Goal: Task Accomplishment & Management: Complete application form

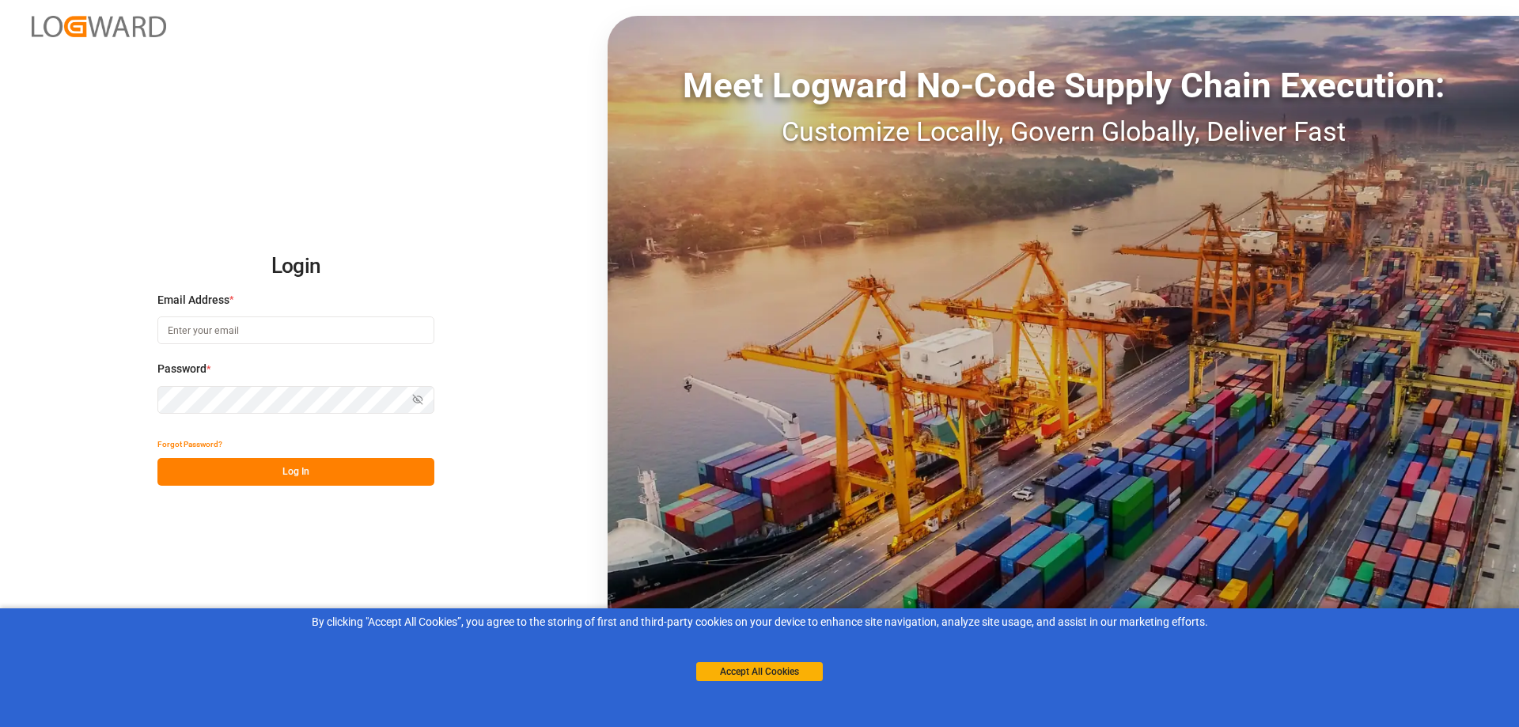
type input "[PERSON_NAME][EMAIL_ADDRESS][PERSON_NAME][DOMAIN_NAME]"
click at [303, 475] on button "Log In" at bounding box center [295, 472] width 277 height 28
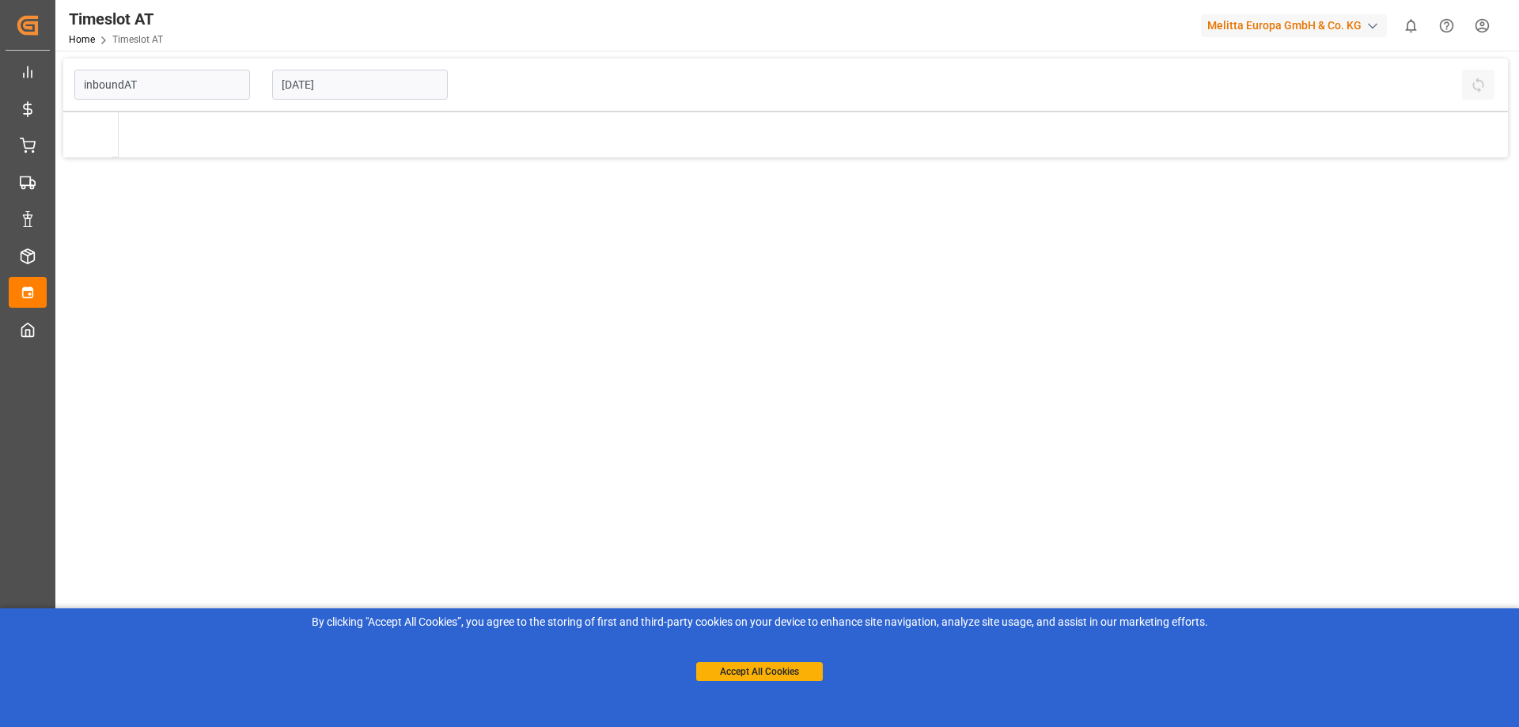
type input "Inbound AT"
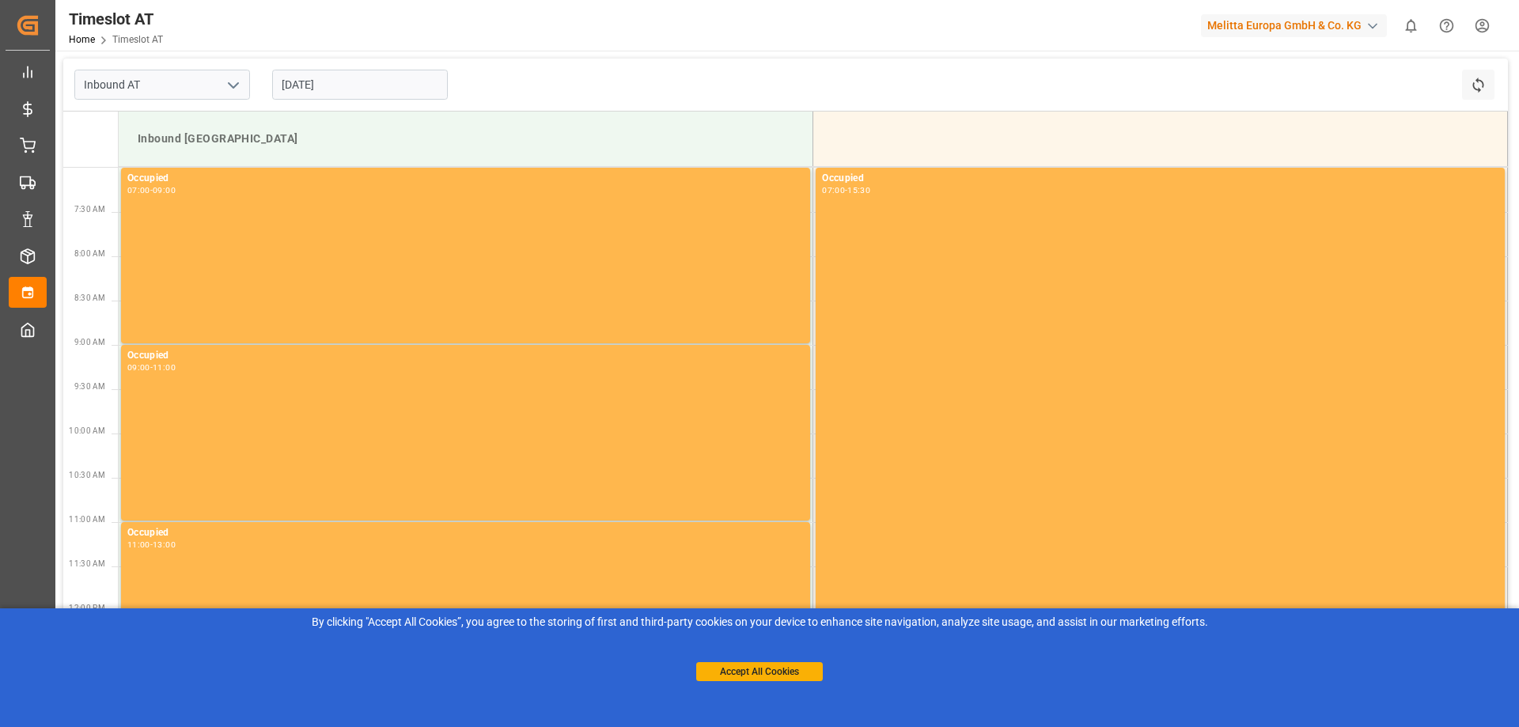
click at [362, 86] on input "[DATE]" at bounding box center [360, 85] width 176 height 30
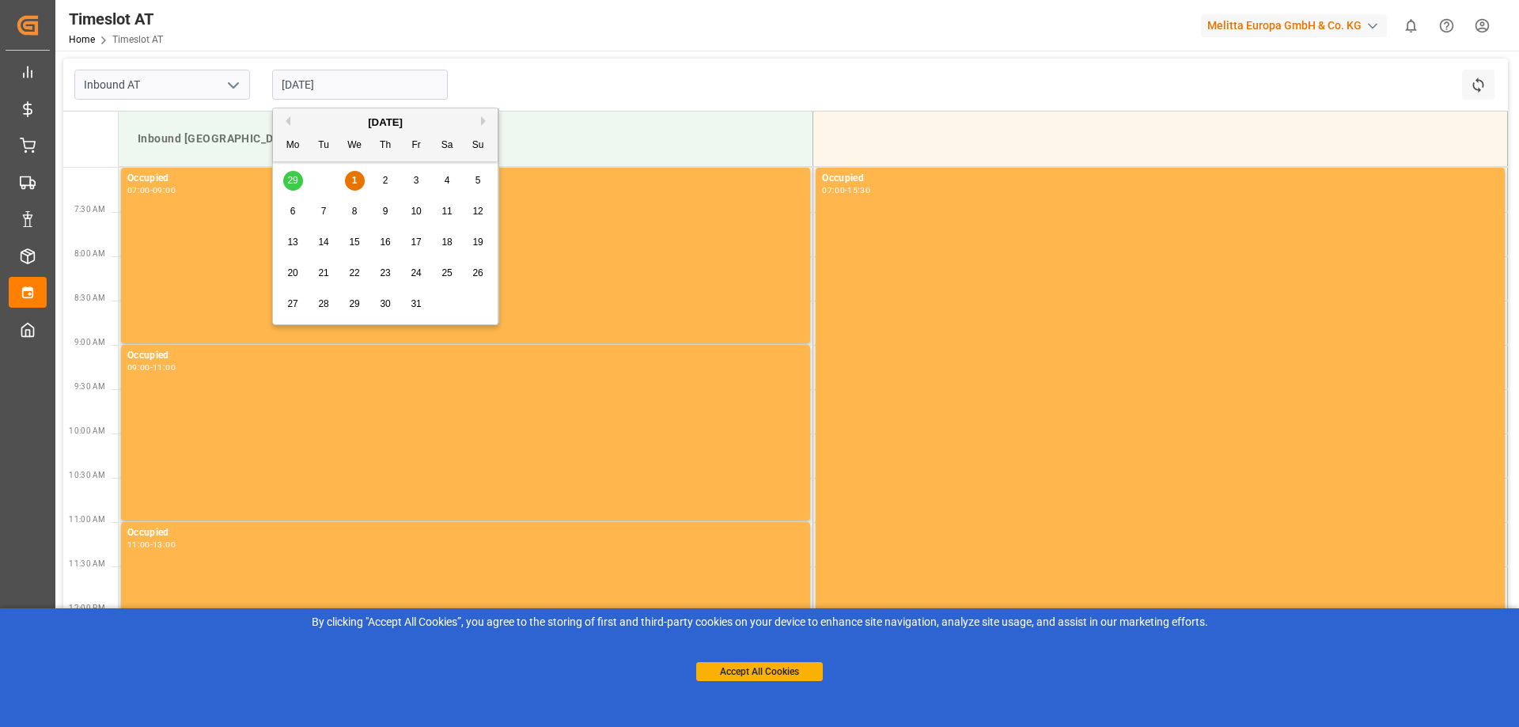
click at [414, 182] on span "3" at bounding box center [417, 180] width 6 height 11
type input "[DATE]"
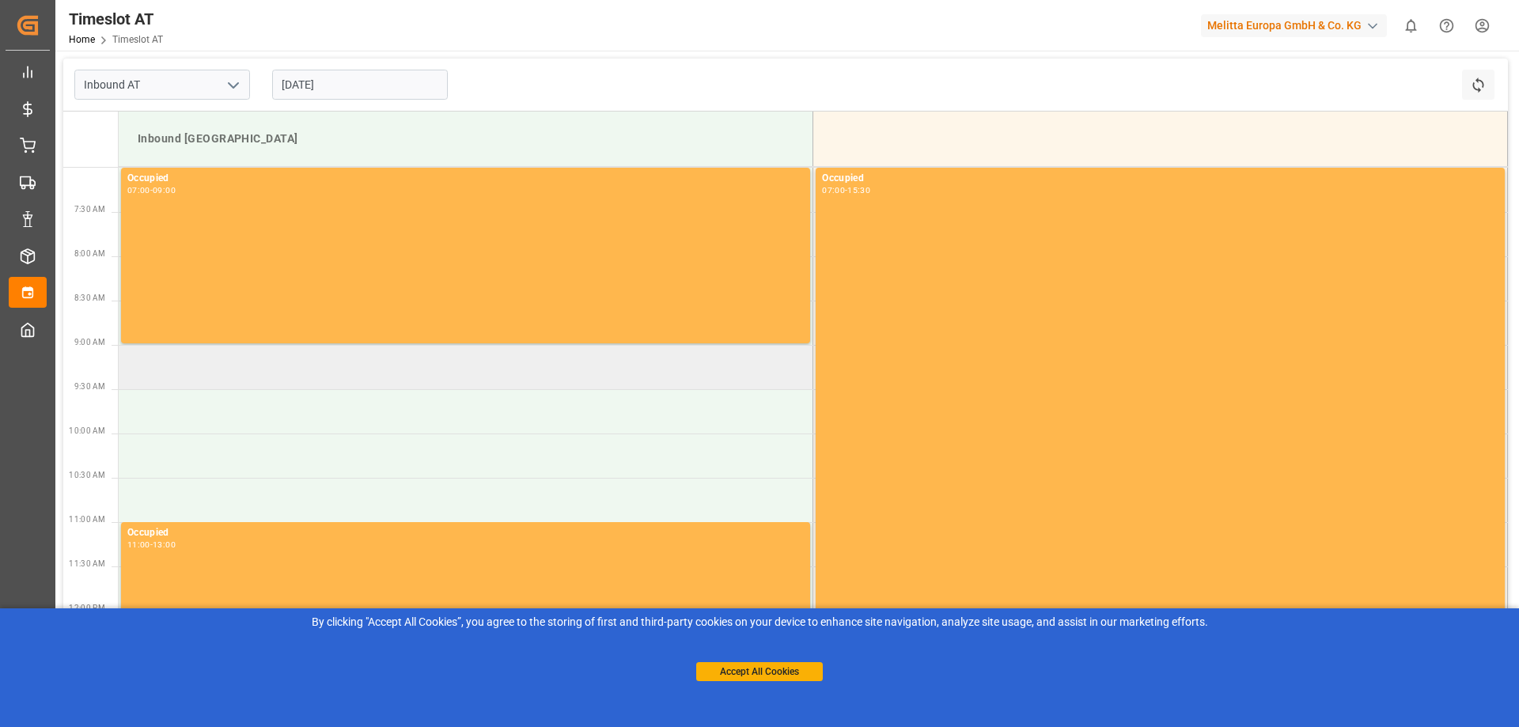
click at [290, 369] on td at bounding box center [466, 367] width 695 height 44
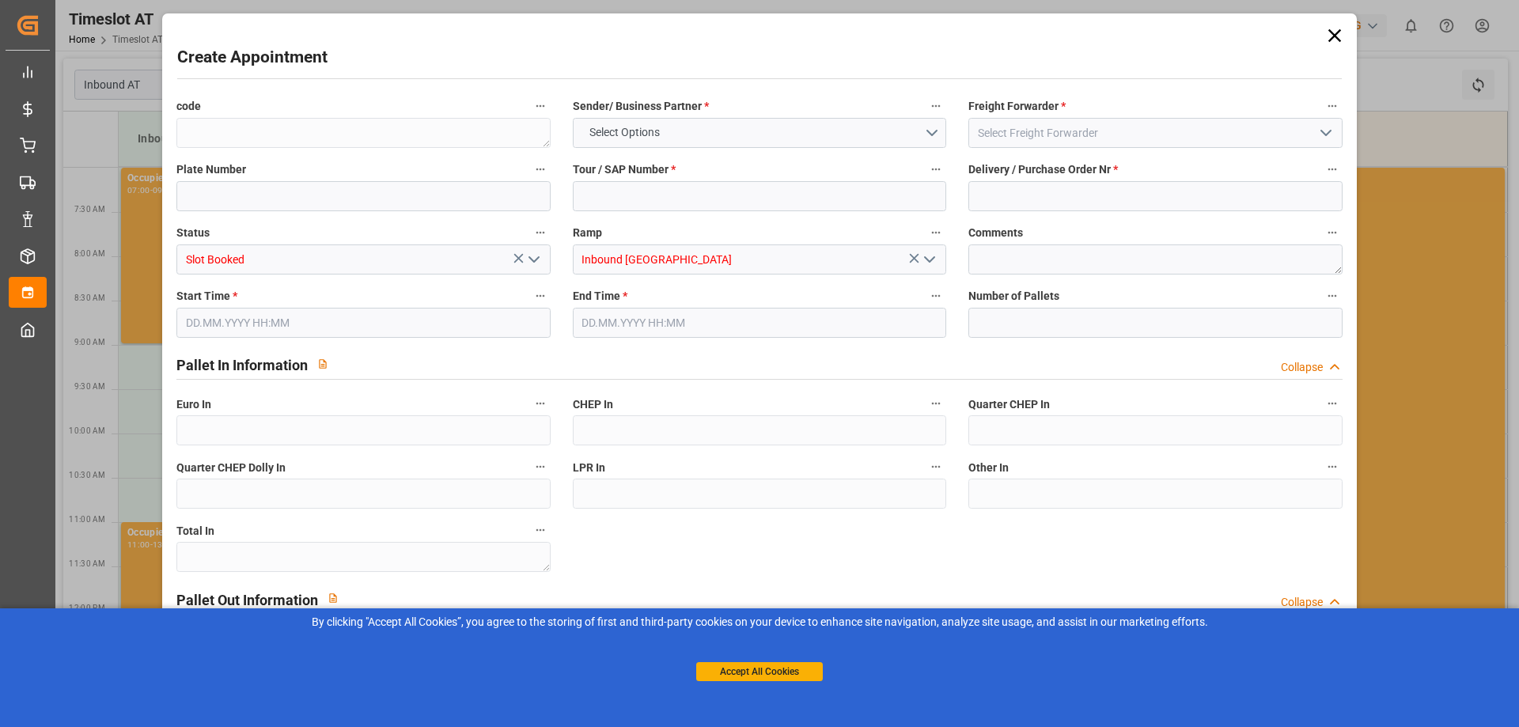
type input "0"
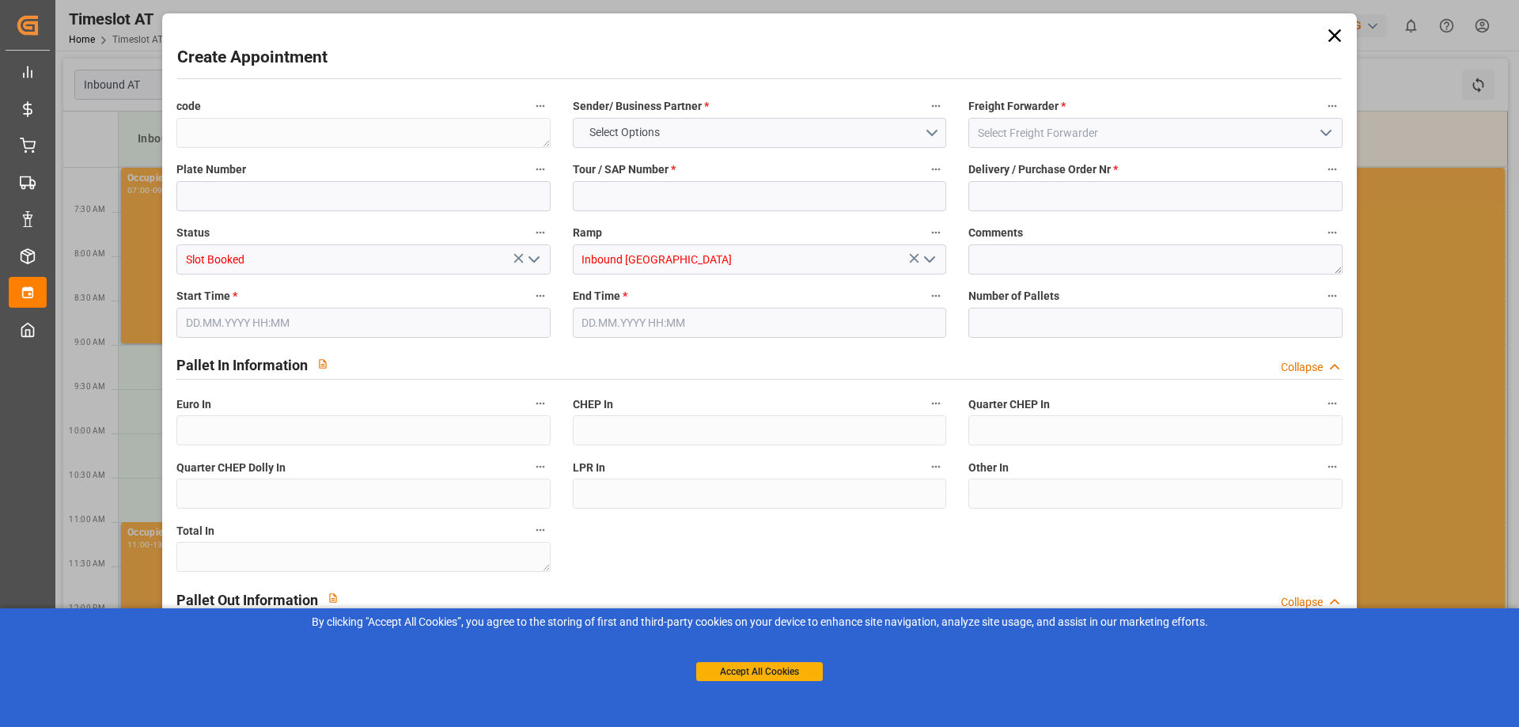
type input "0"
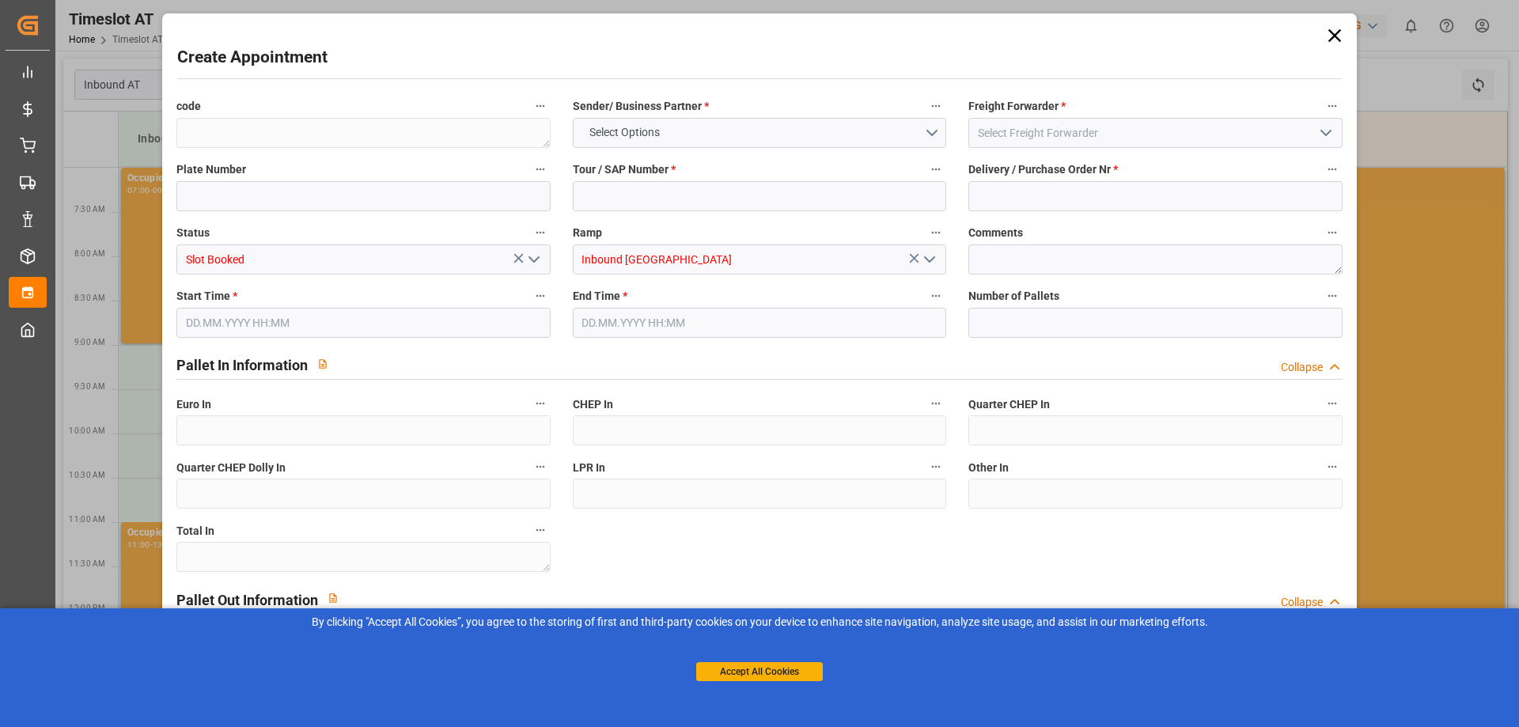
type input "0"
type input "[DATE] 09:00"
type input "[DATE] 11:00"
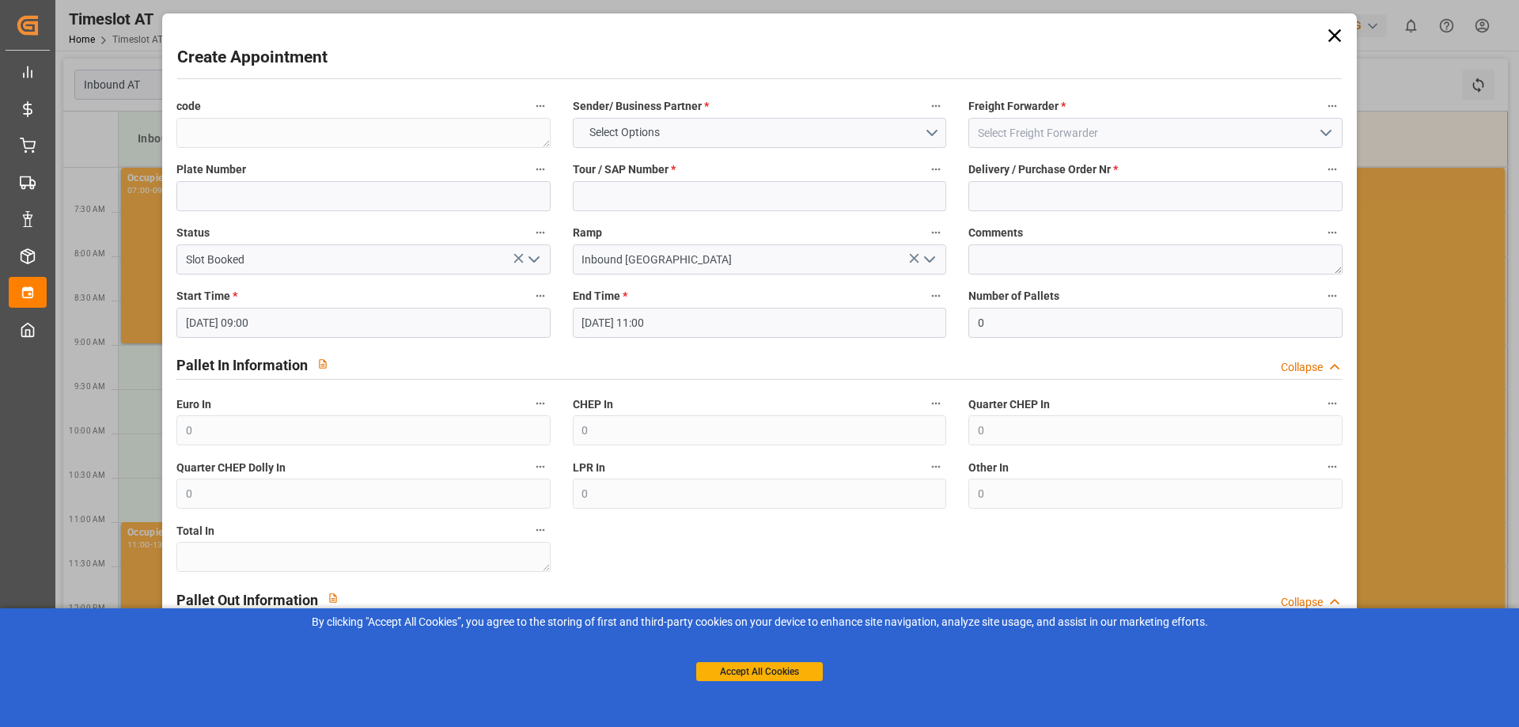
click at [1336, 30] on icon at bounding box center [1334, 35] width 13 height 13
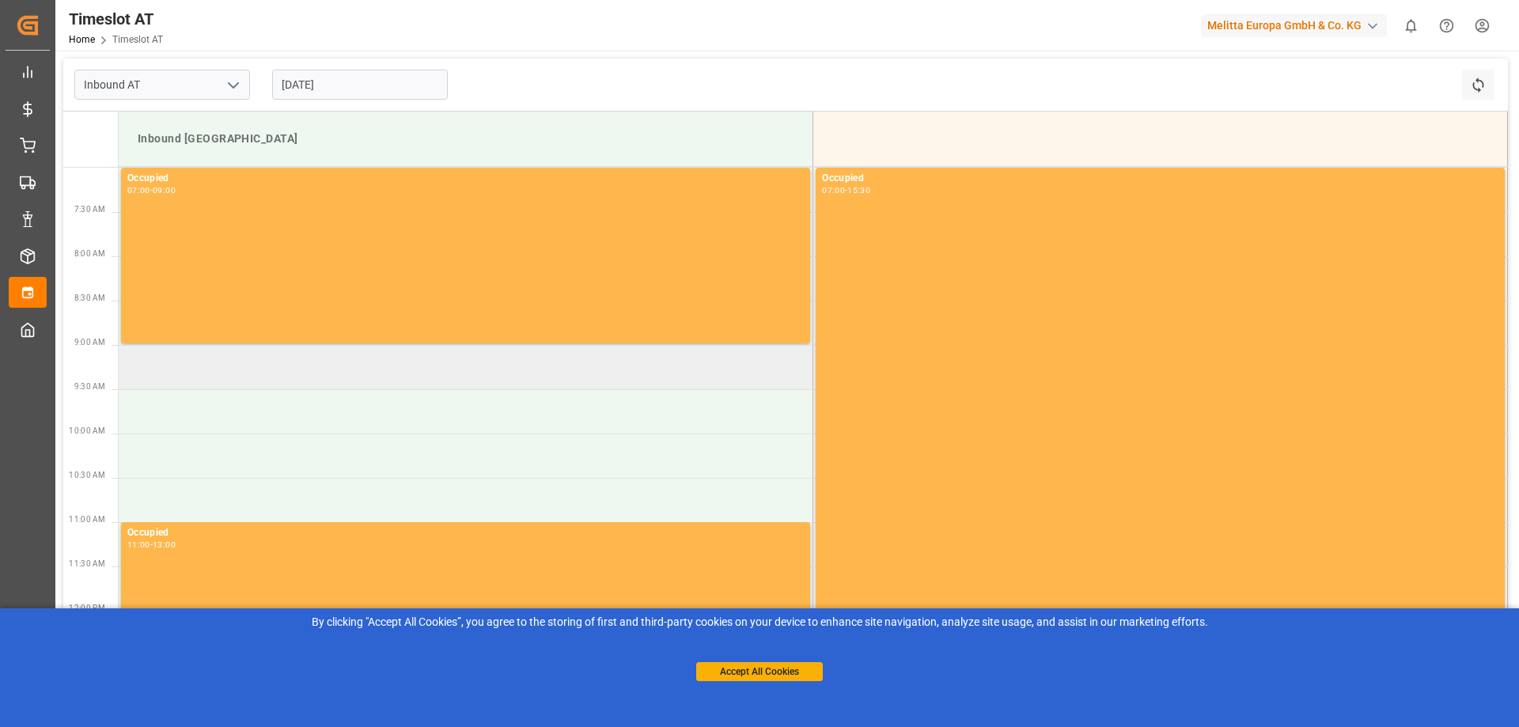
click at [199, 378] on td at bounding box center [466, 367] width 695 height 44
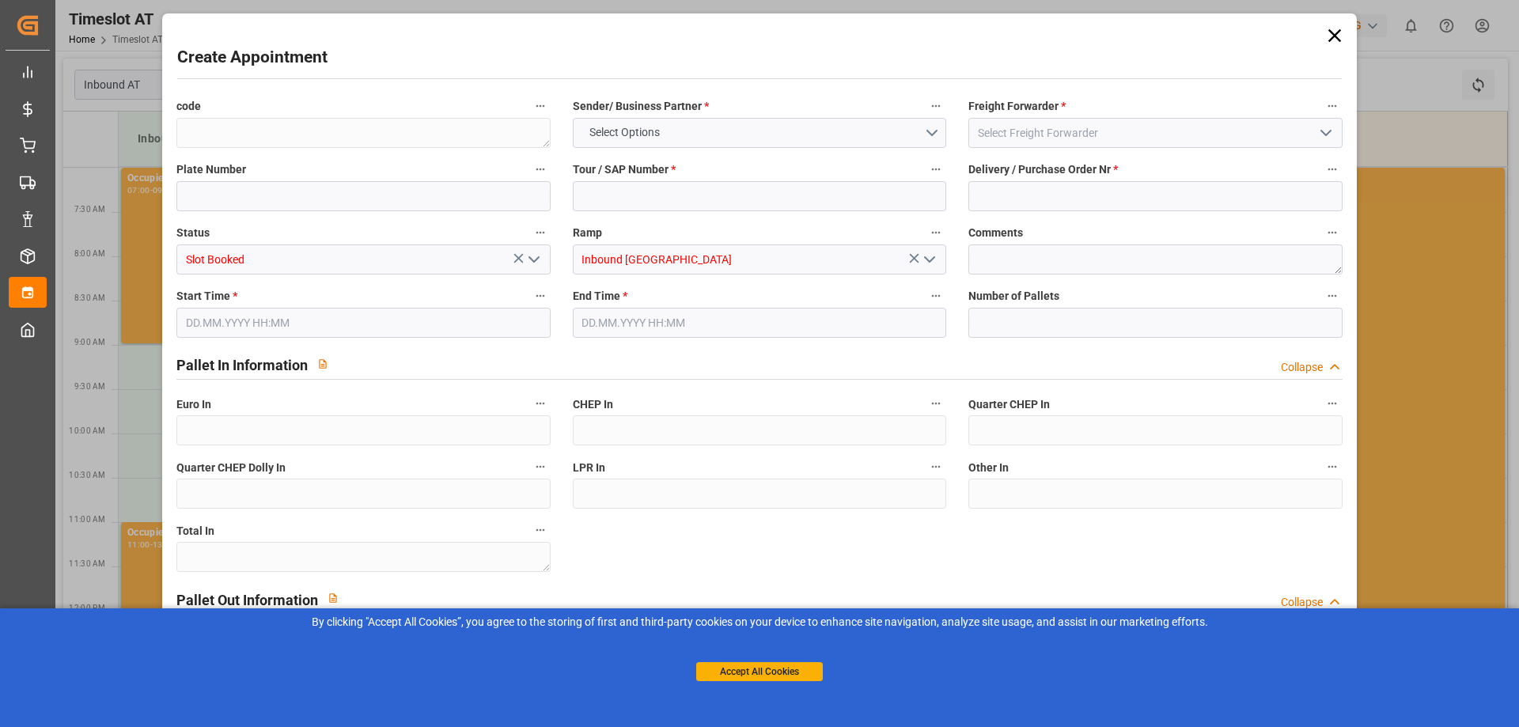
type input "0"
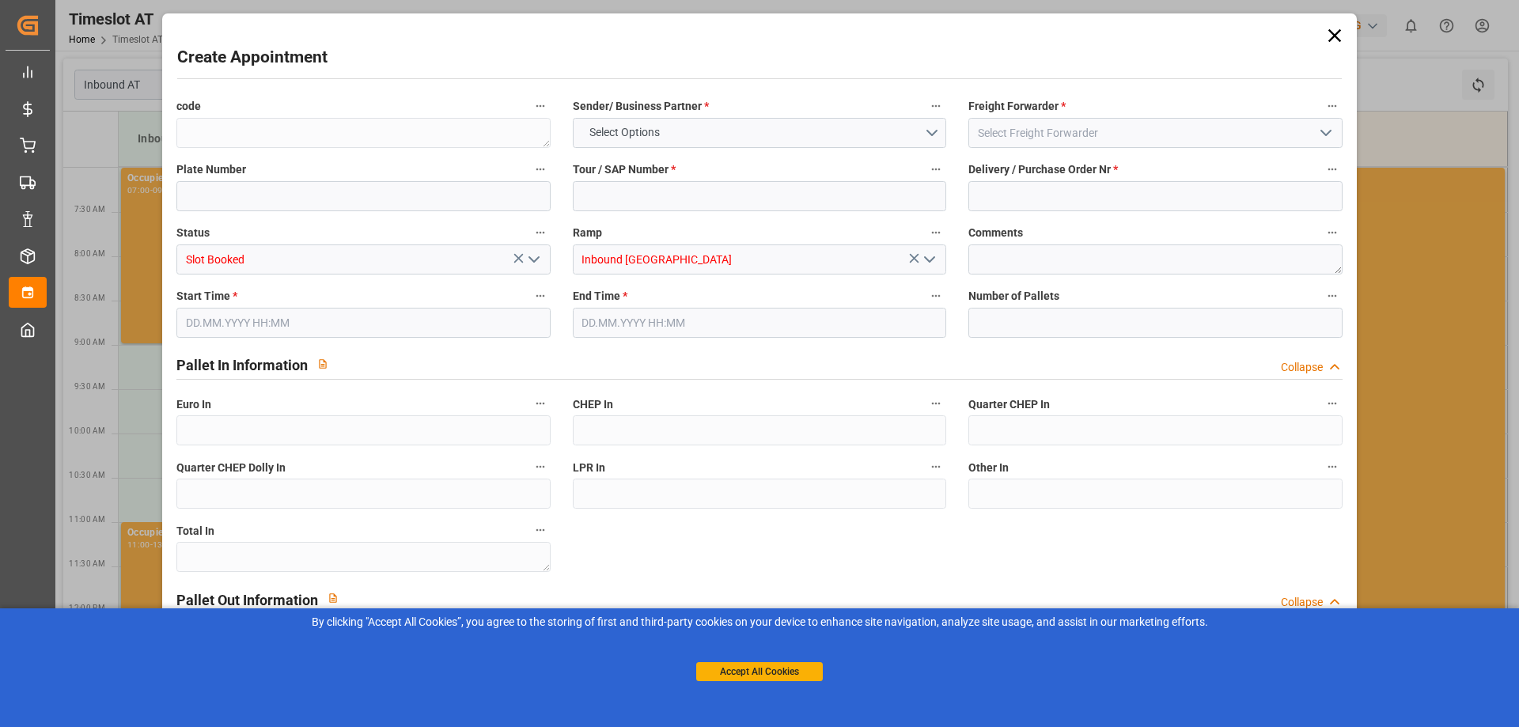
type input "0"
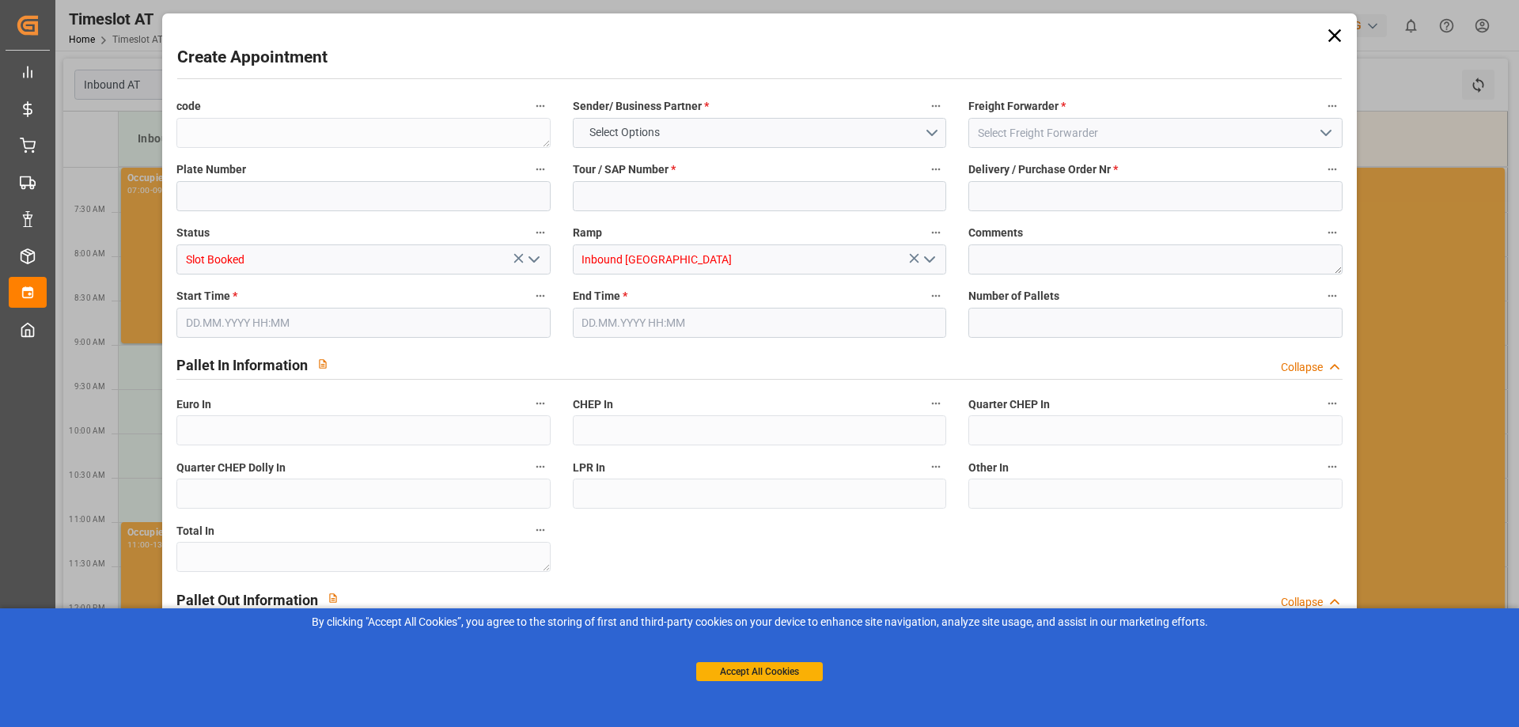
type input "0"
type input "[DATE] 09:00"
type input "[DATE] 11:00"
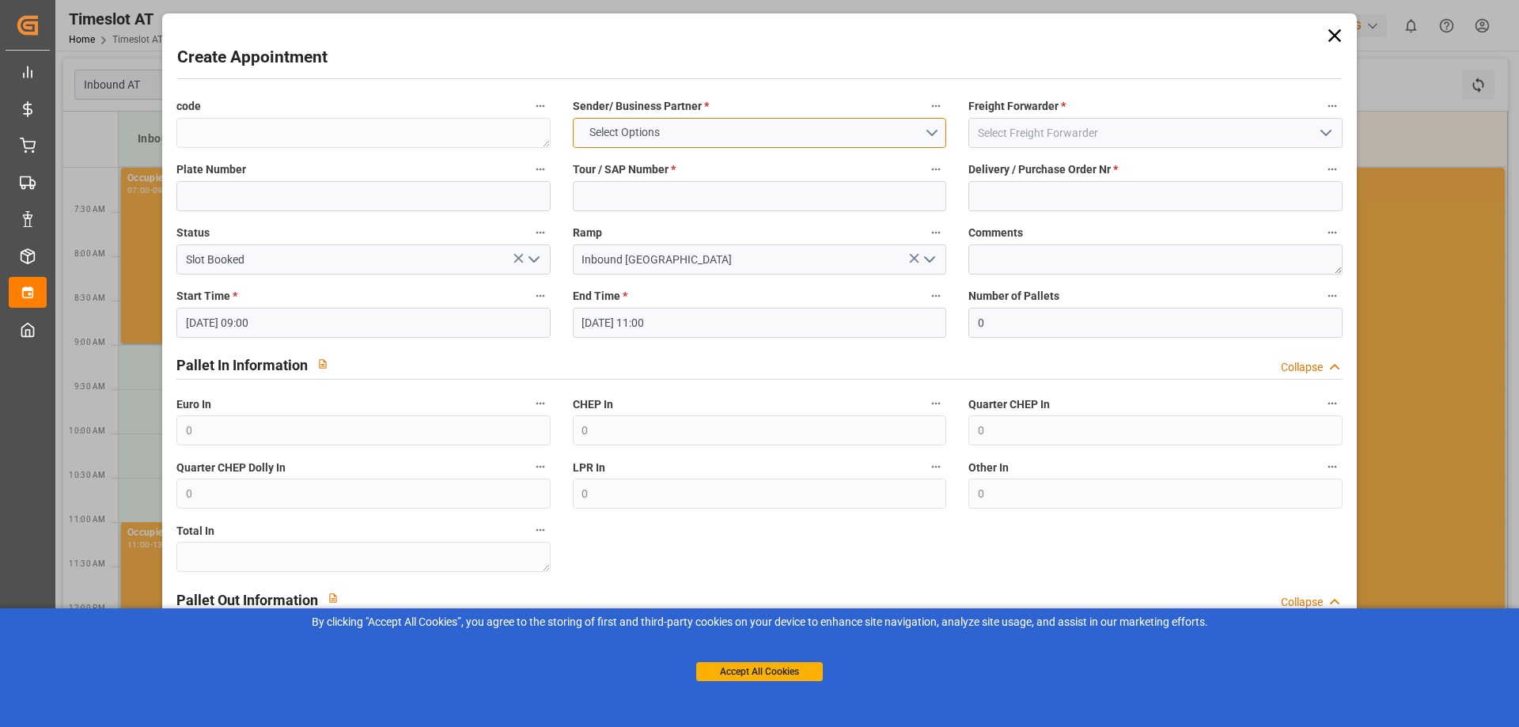
click at [704, 134] on button "Select Options" at bounding box center [759, 133] width 373 height 30
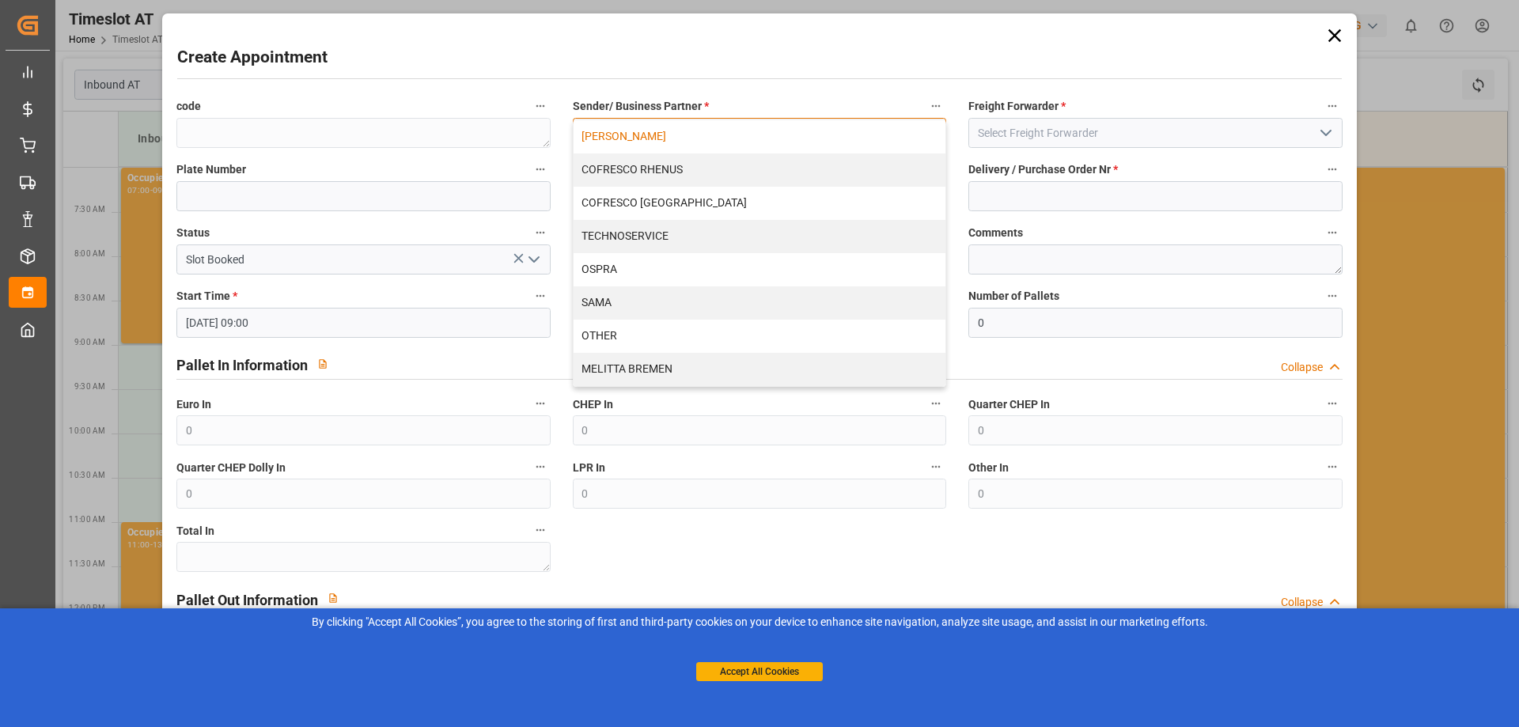
click at [661, 142] on div "[PERSON_NAME]" at bounding box center [760, 136] width 372 height 33
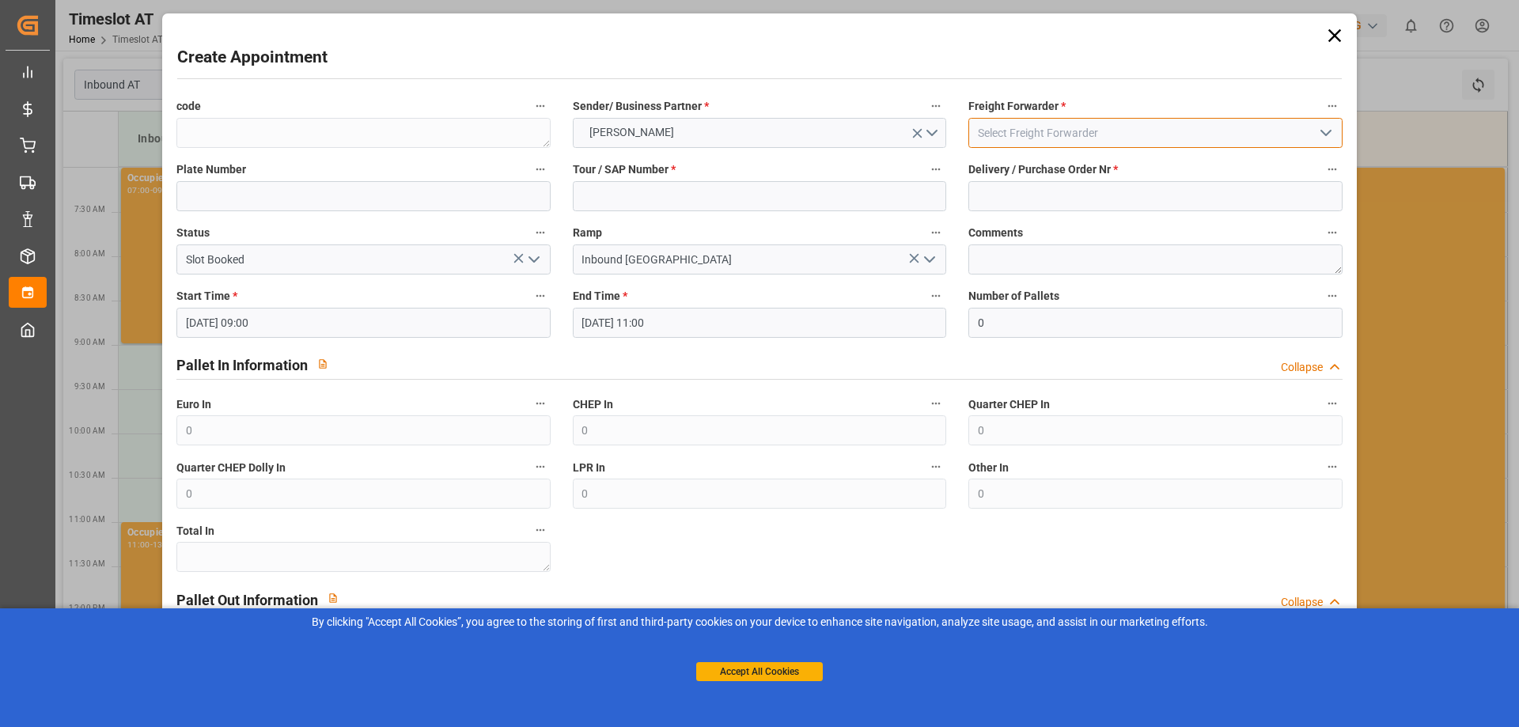
click at [1031, 139] on input at bounding box center [1154, 133] width 373 height 30
click at [1319, 131] on icon "open menu" at bounding box center [1326, 132] width 19 height 19
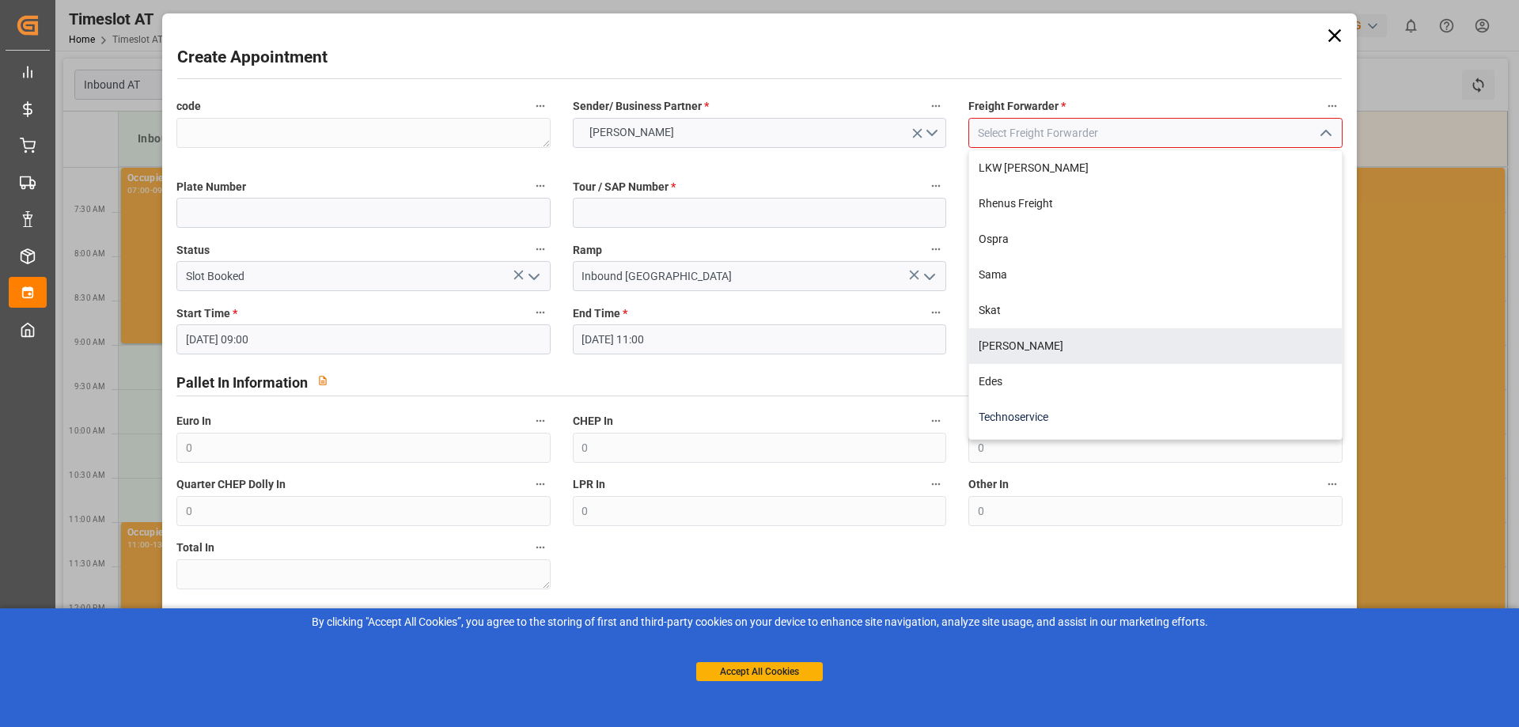
scroll to position [158, 0]
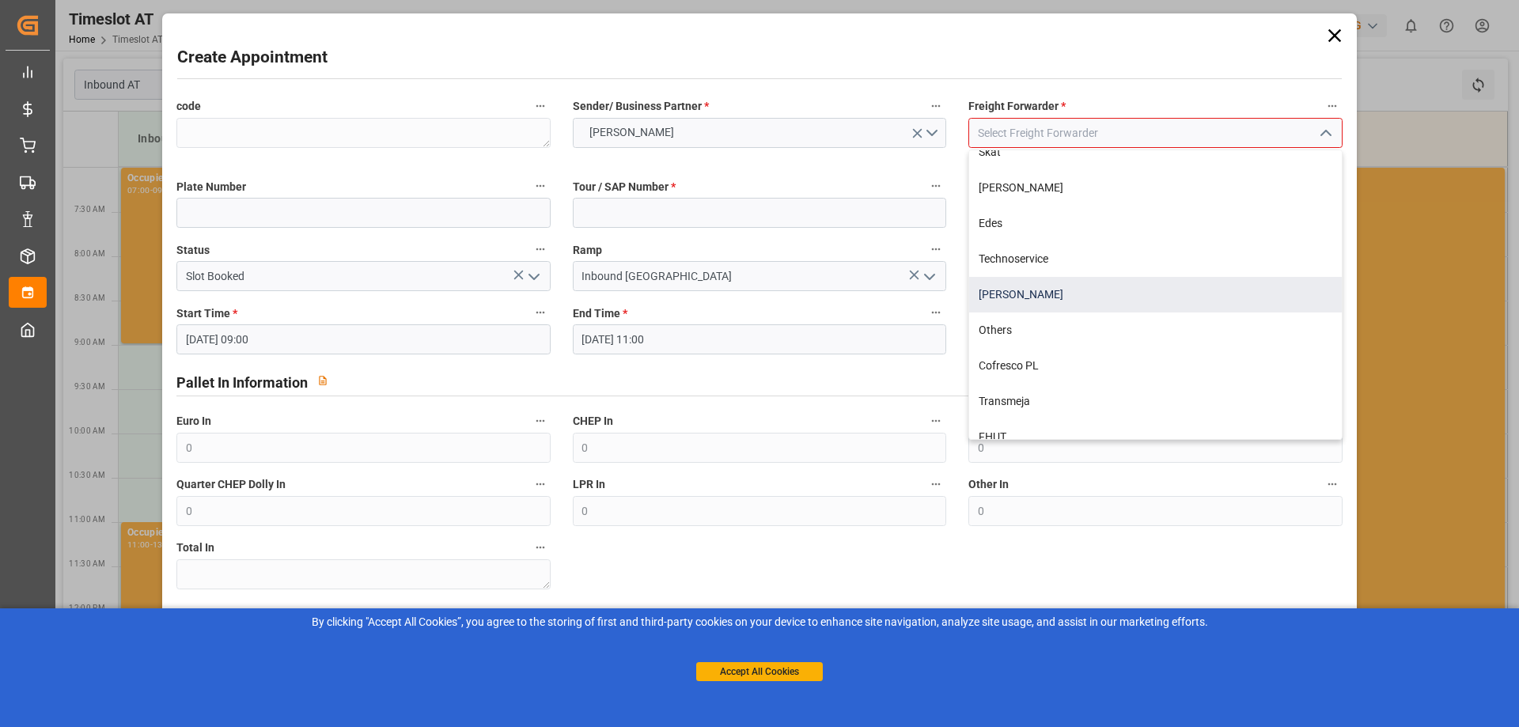
click at [1017, 294] on div "[PERSON_NAME]" at bounding box center [1155, 295] width 372 height 36
type input "[PERSON_NAME]"
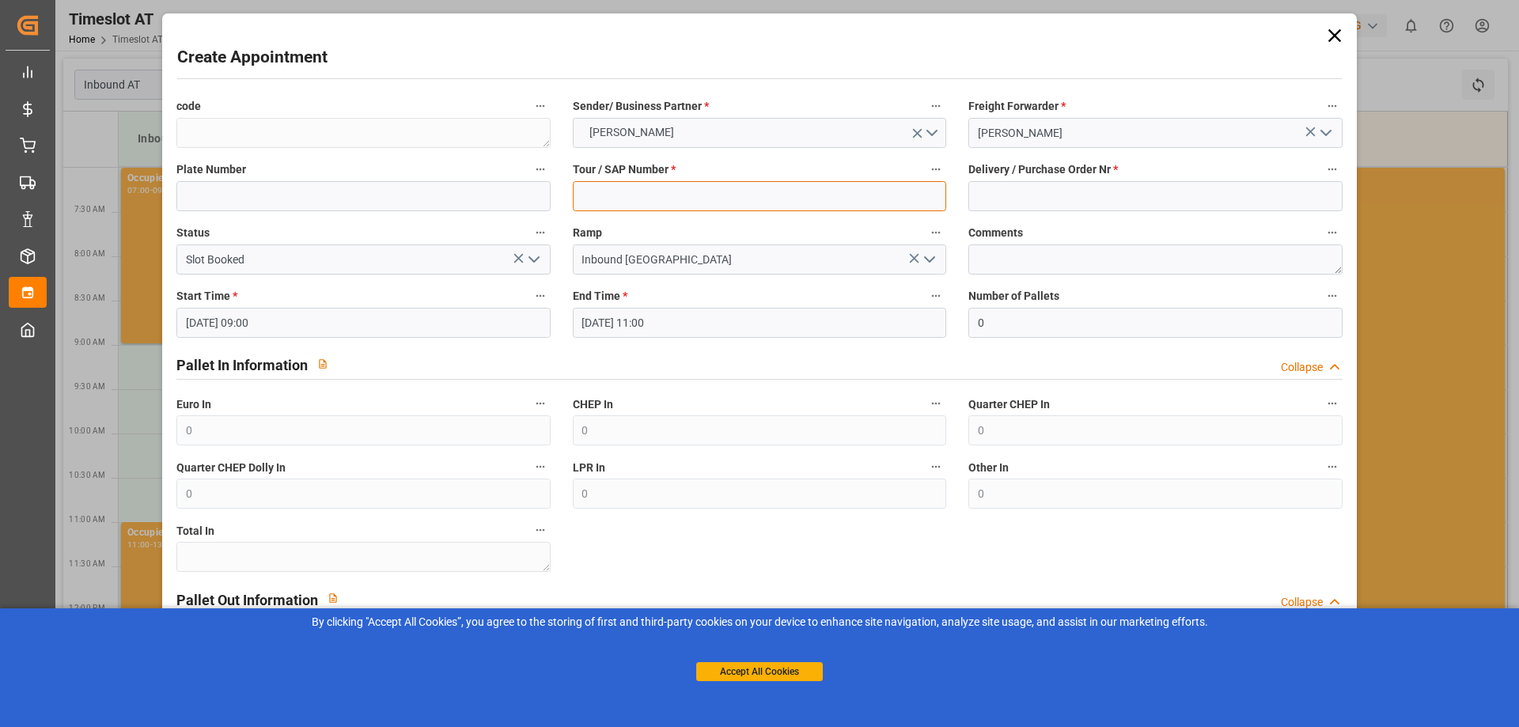
click at [619, 194] on input at bounding box center [759, 196] width 373 height 30
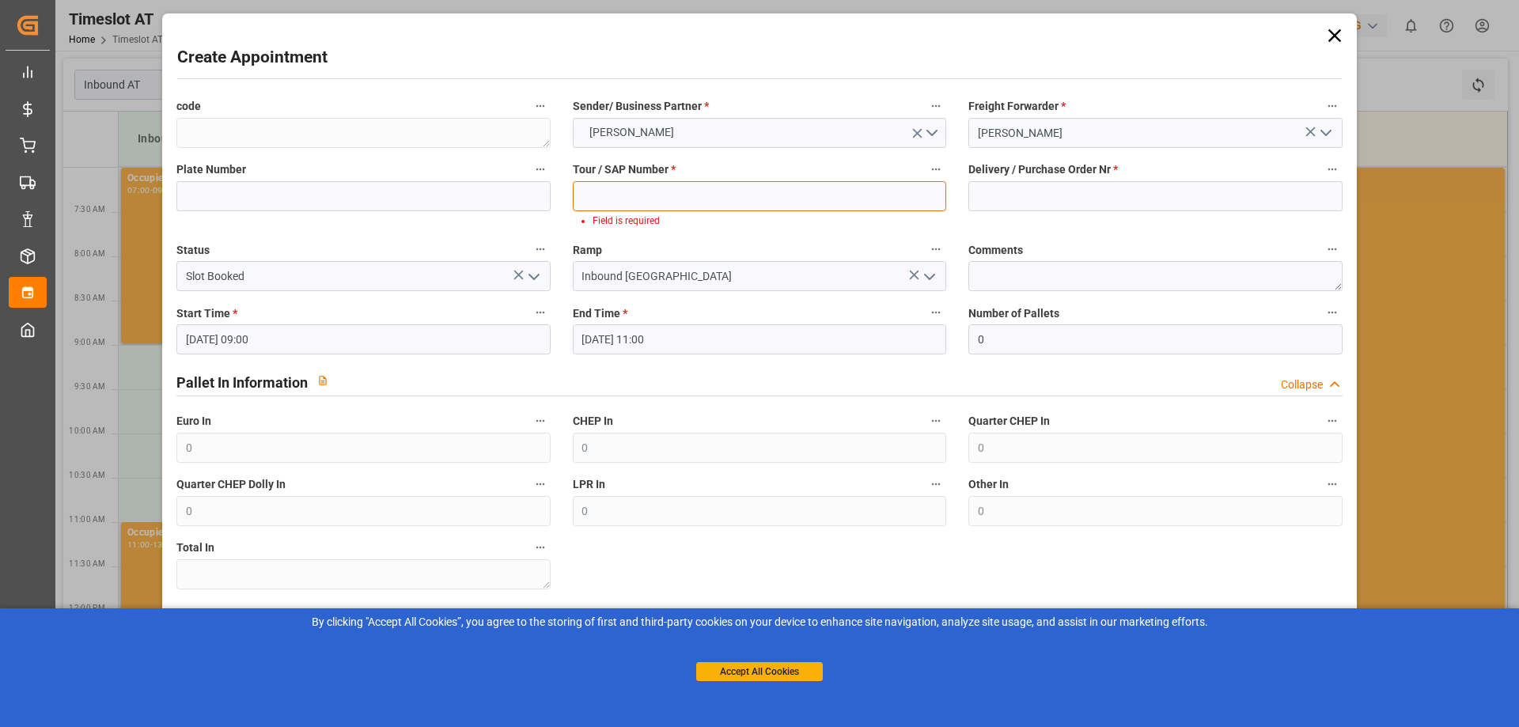
click at [617, 191] on input at bounding box center [759, 196] width 373 height 30
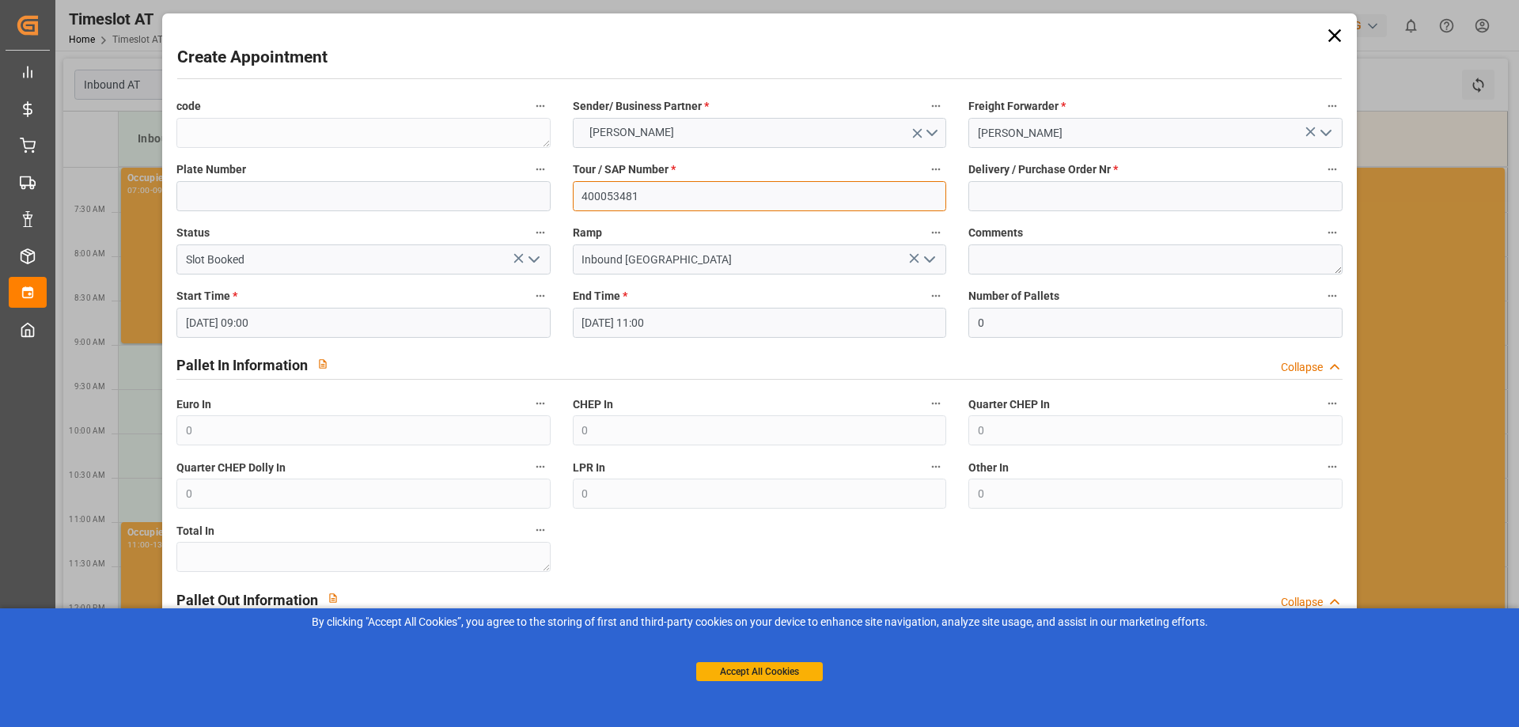
type input "400053481"
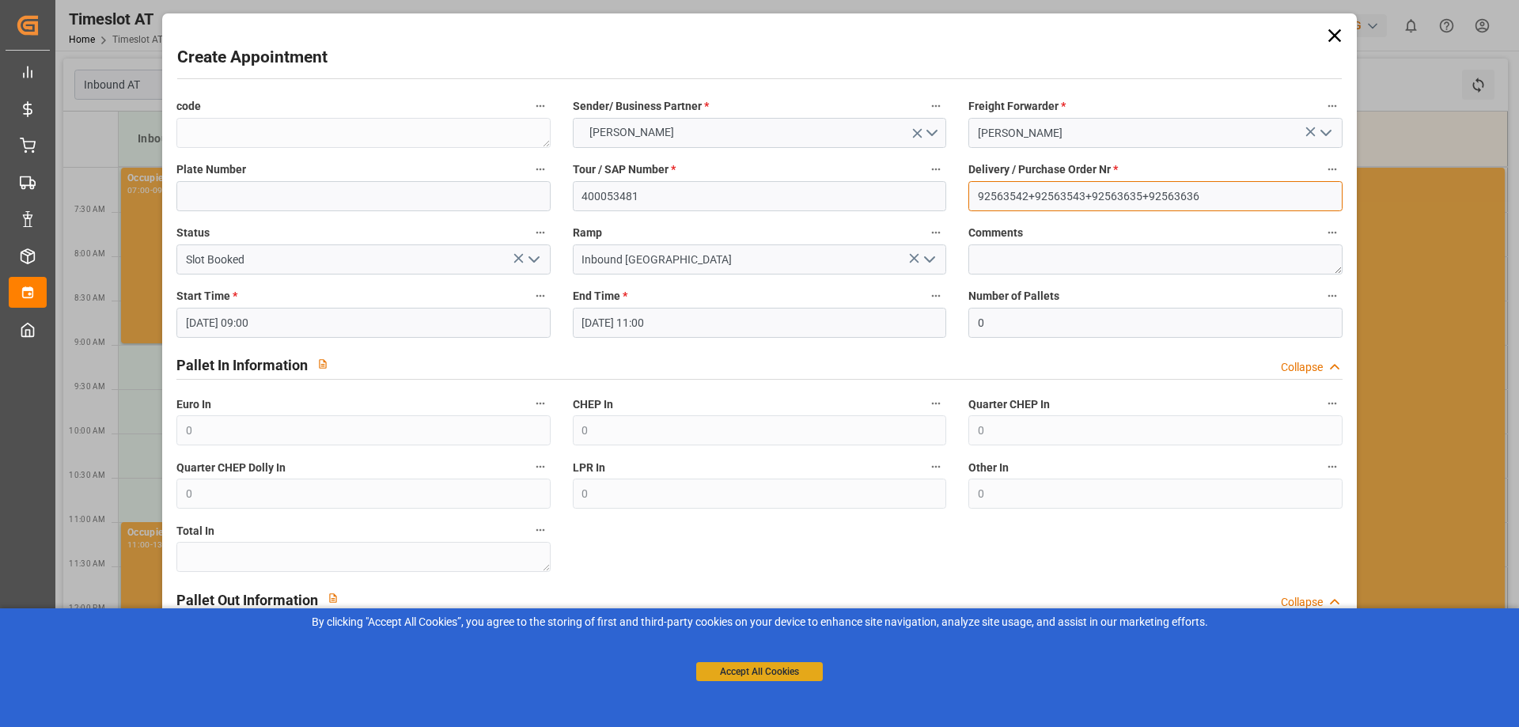
type input "92563542+92563543+92563635+92563636"
click at [767, 669] on button "Accept All Cookies" at bounding box center [759, 671] width 127 height 19
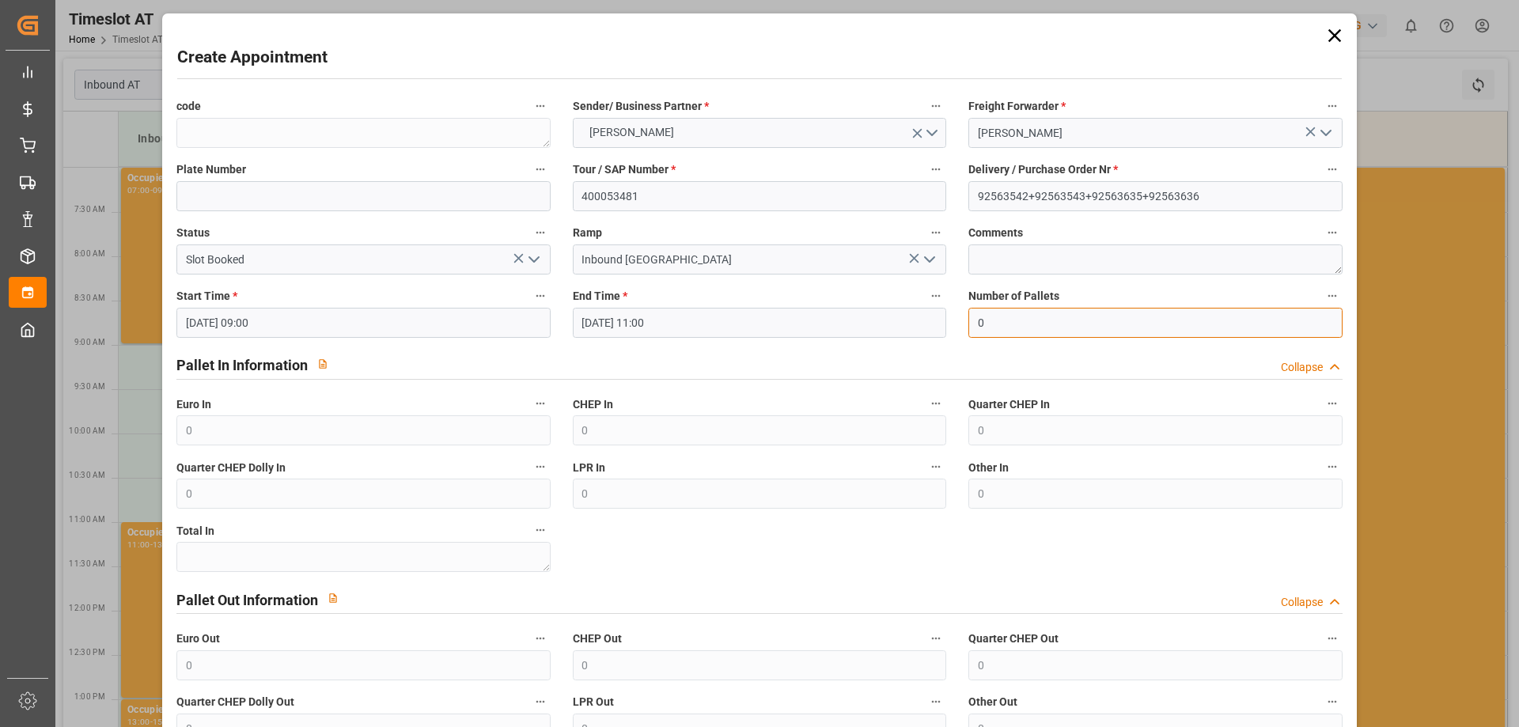
drag, startPoint x: 968, startPoint y: 319, endPoint x: 945, endPoint y: 319, distance: 22.2
click at [945, 319] on div "code Sender/ Business Partner * [PERSON_NAME] Freight Forwarder * Gebr [PERSON_…" at bounding box center [759, 451] width 1188 height 722
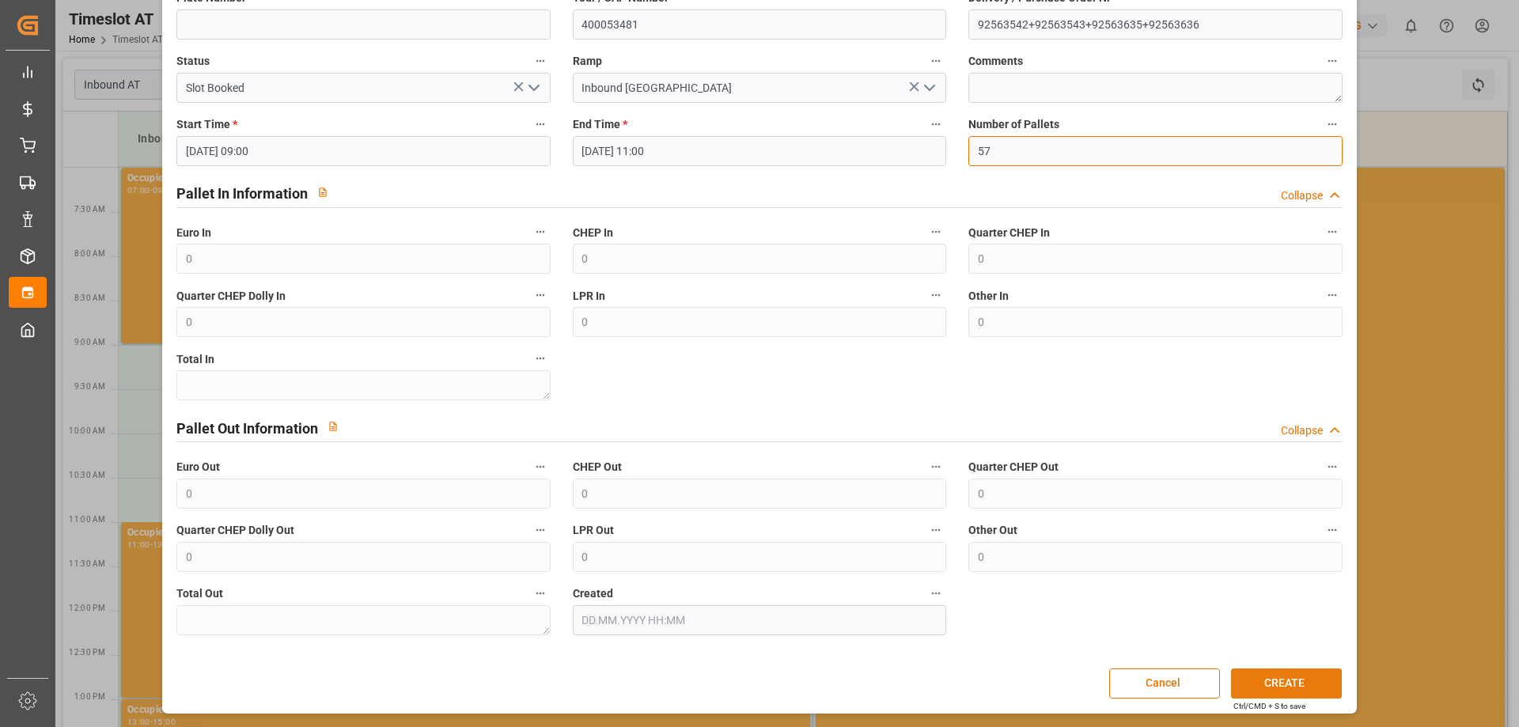
type input "57"
click at [1273, 675] on button "CREATE" at bounding box center [1286, 684] width 111 height 30
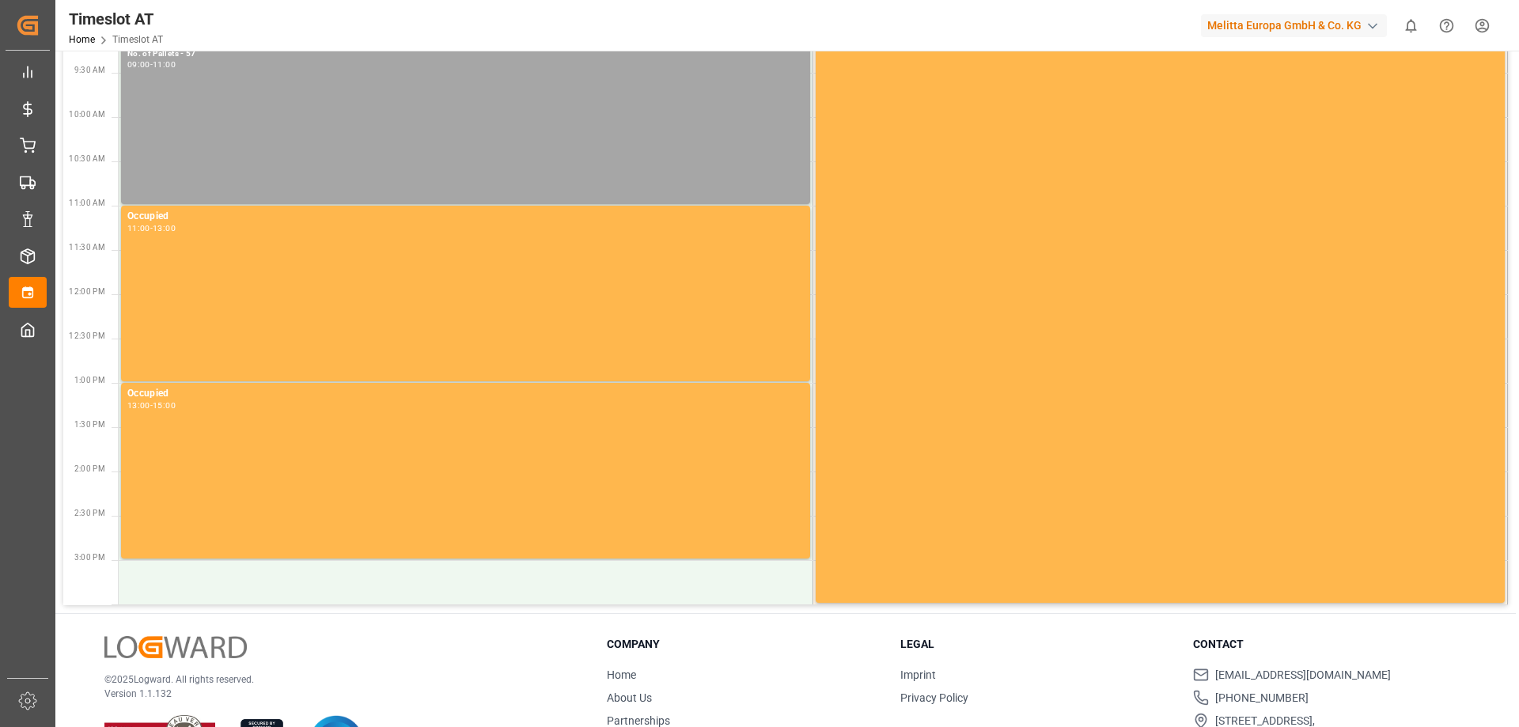
scroll to position [0, 0]
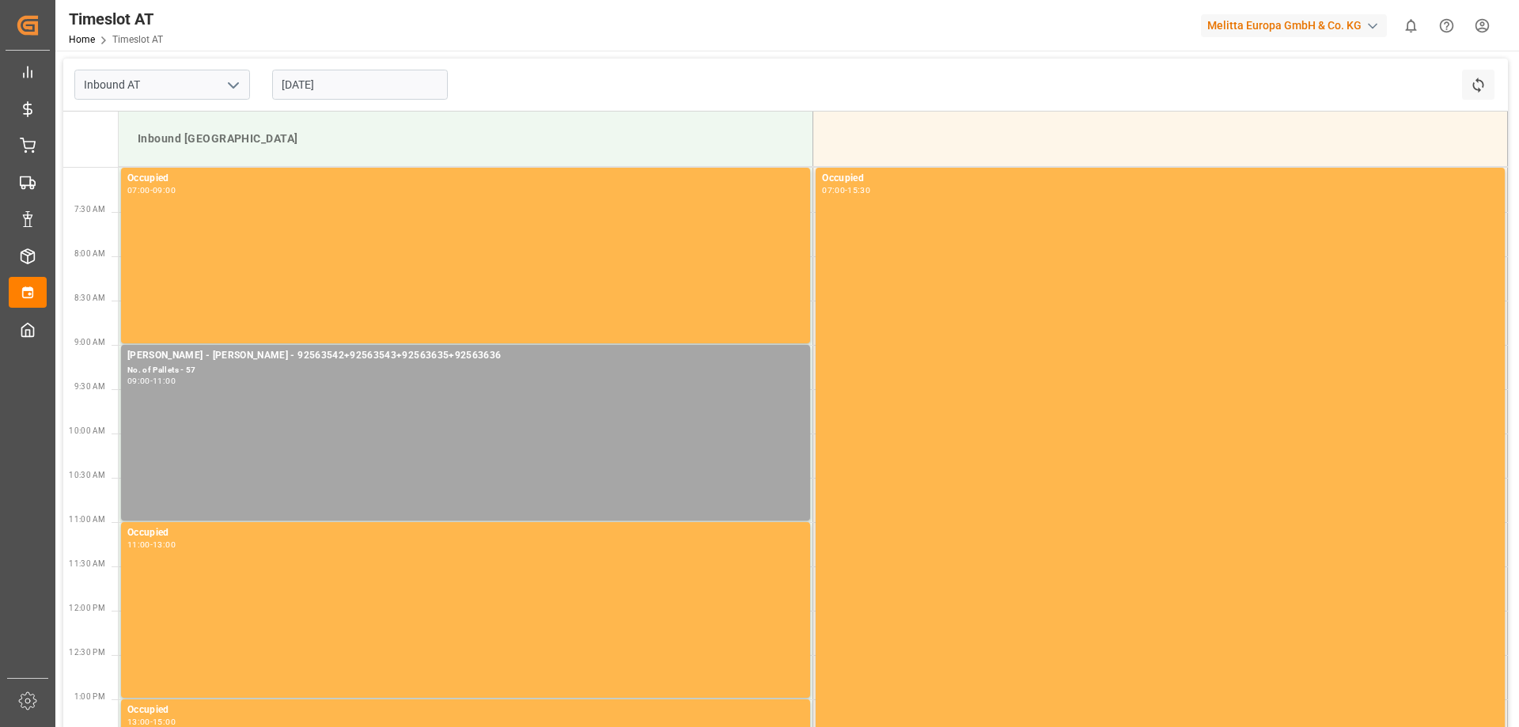
click at [303, 80] on input "[DATE]" at bounding box center [360, 85] width 176 height 30
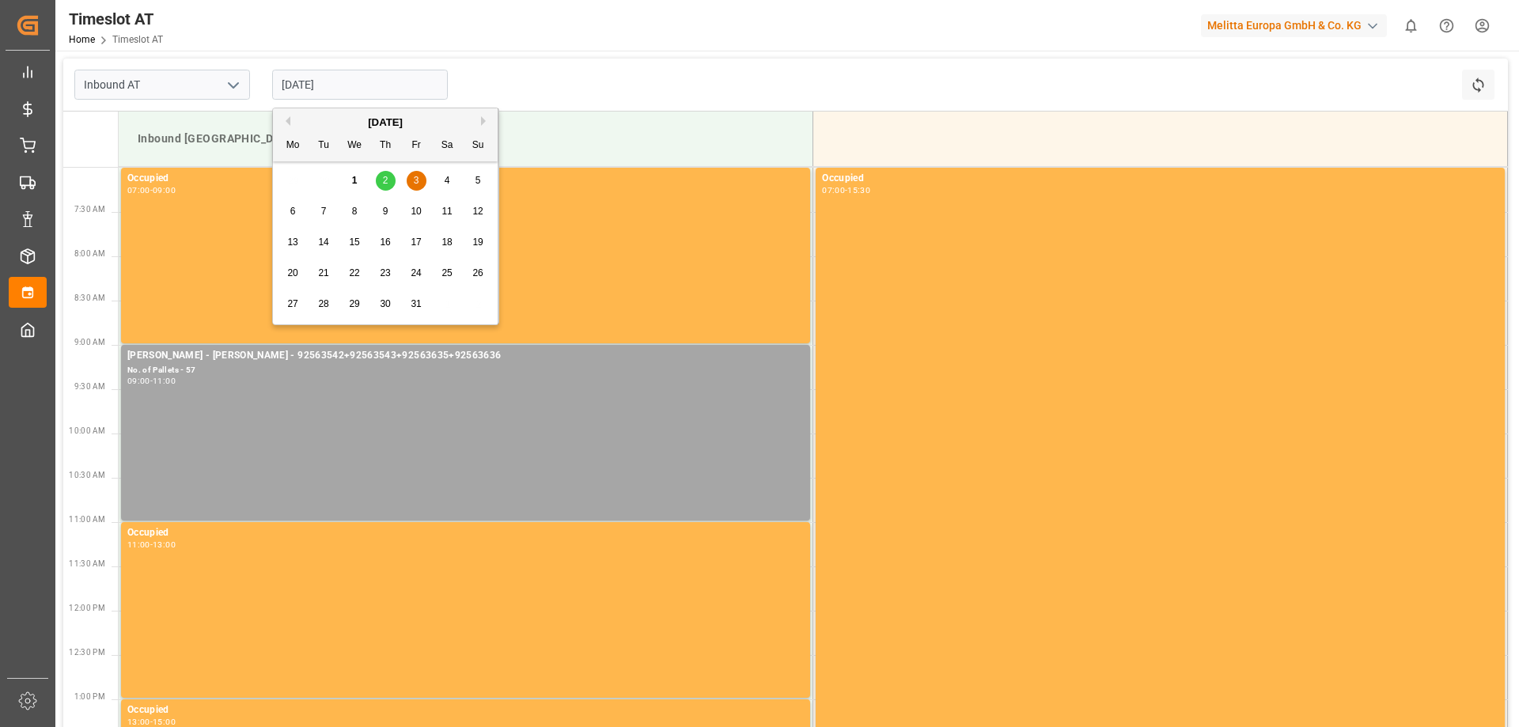
click at [289, 208] on div "6" at bounding box center [293, 212] width 20 height 19
type input "[DATE]"
